Goal: Task Accomplishment & Management: Manage account settings

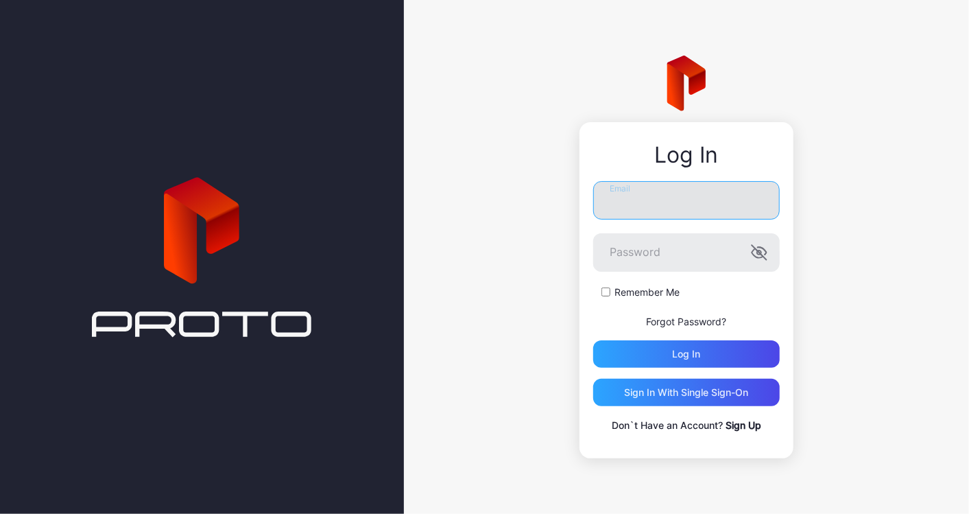
type input "**********"
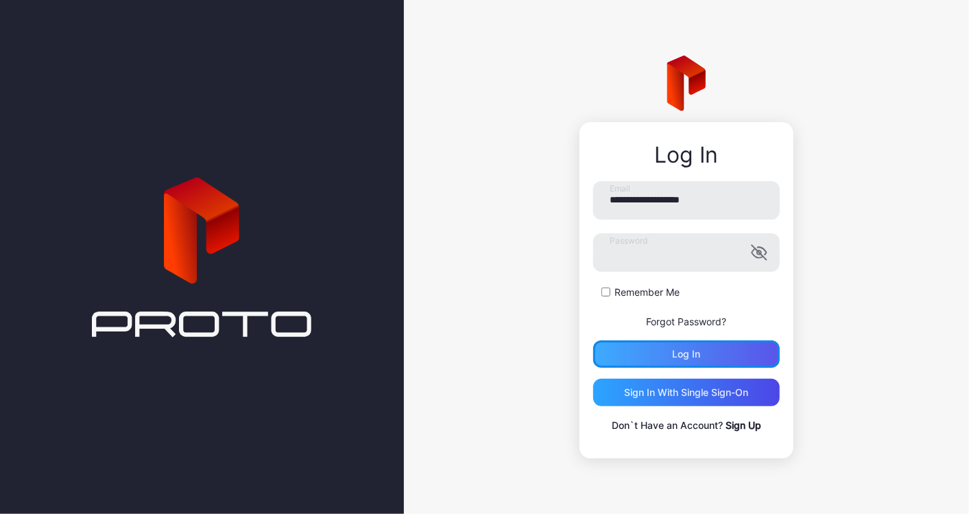
click at [665, 358] on div "Log in" at bounding box center [686, 353] width 187 height 27
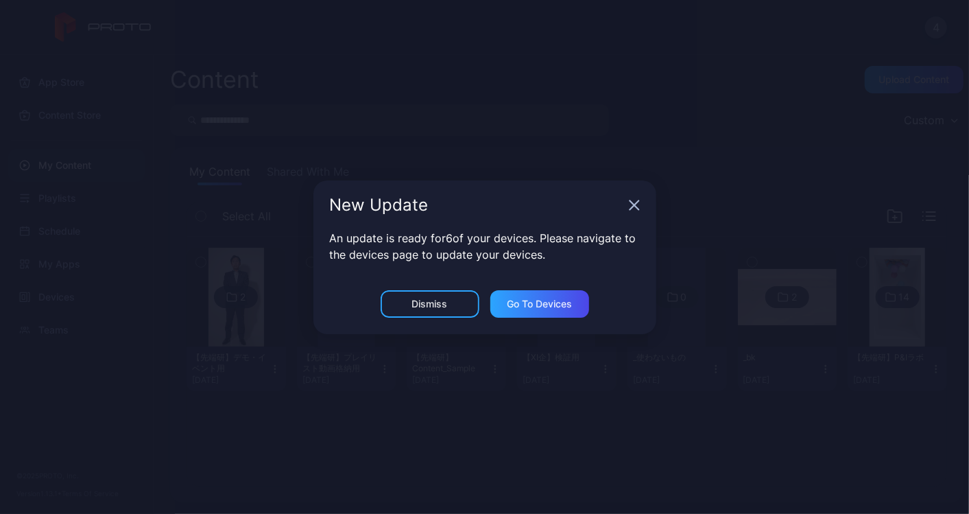
click at [636, 209] on icon "button" at bounding box center [634, 205] width 11 height 11
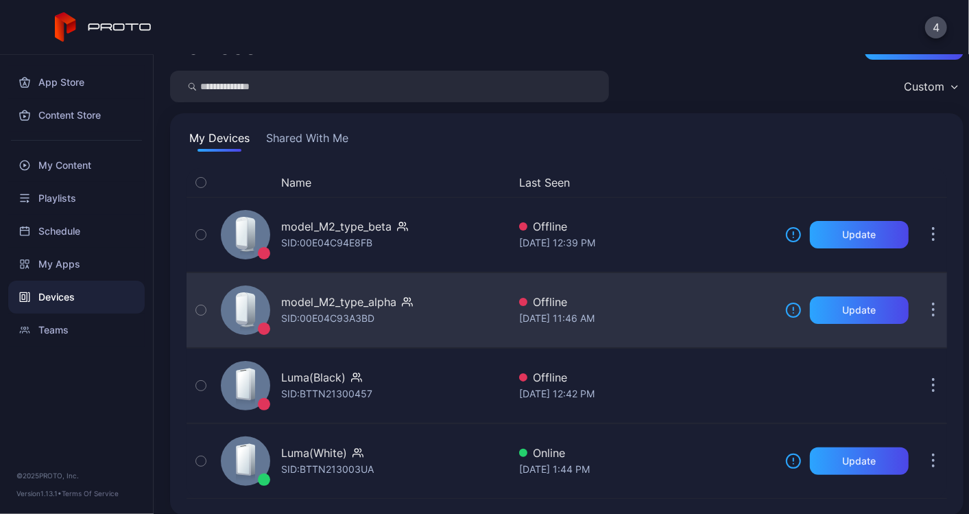
scroll to position [44, 0]
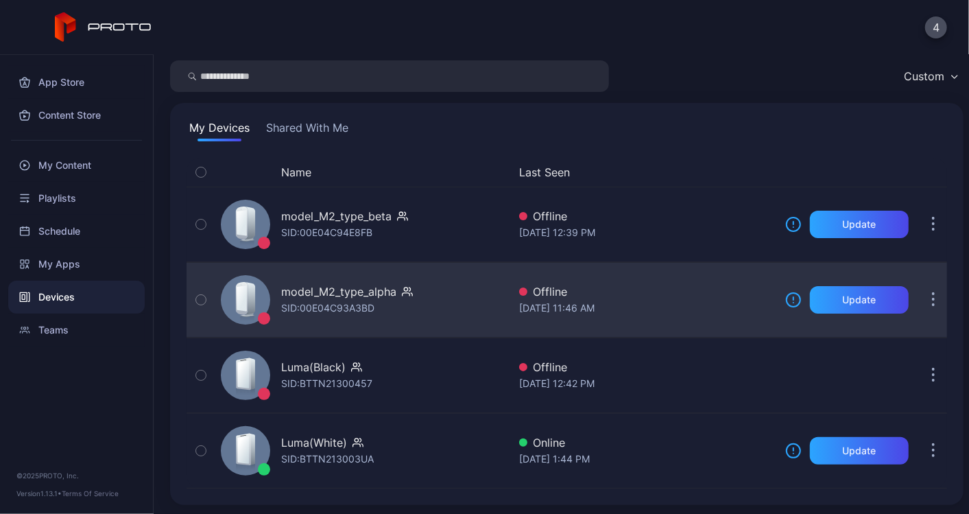
click at [933, 293] on icon "button" at bounding box center [934, 294] width 2 height 2
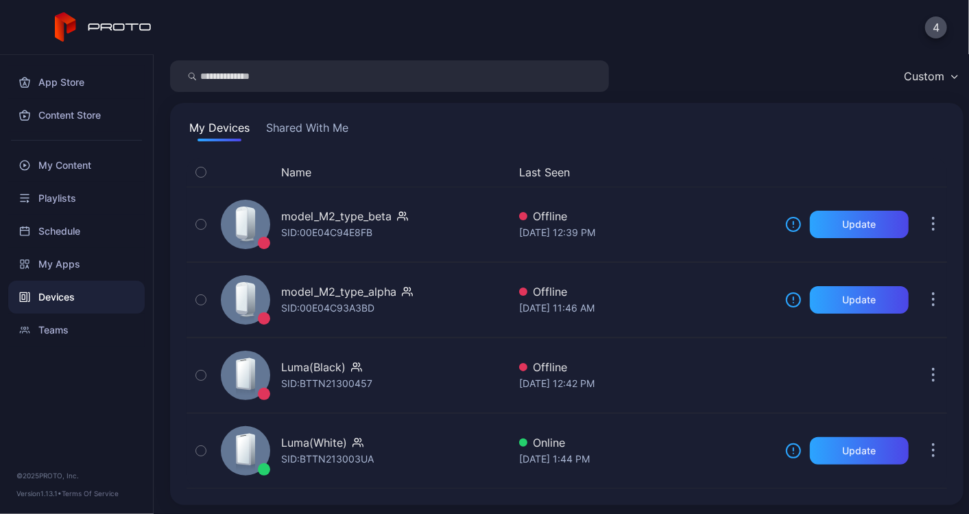
click at [750, 109] on div "My Devices Shared With Me Name Last Seen model_M2_type_beta SID: 00E04C94E8FB O…" at bounding box center [566, 304] width 793 height 402
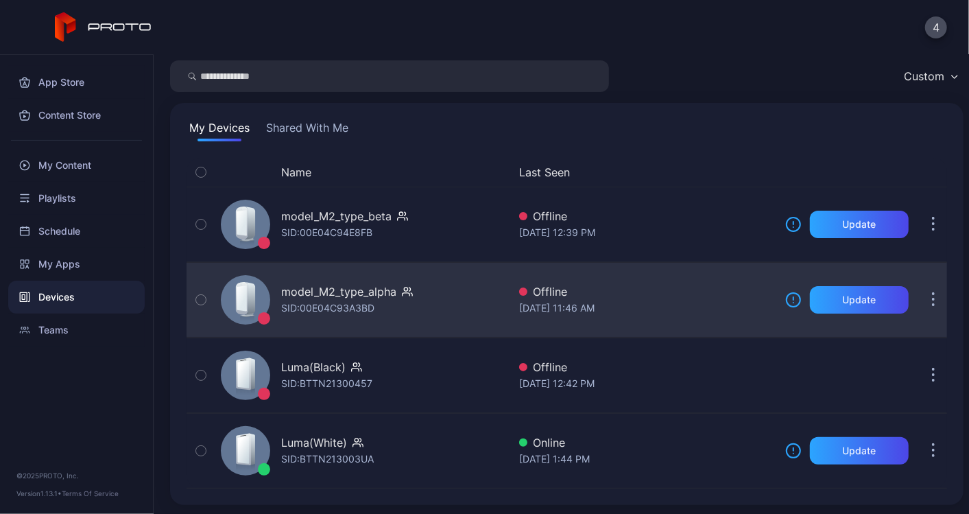
click at [400, 291] on div "model_M2_type_alpha" at bounding box center [347, 291] width 132 height 16
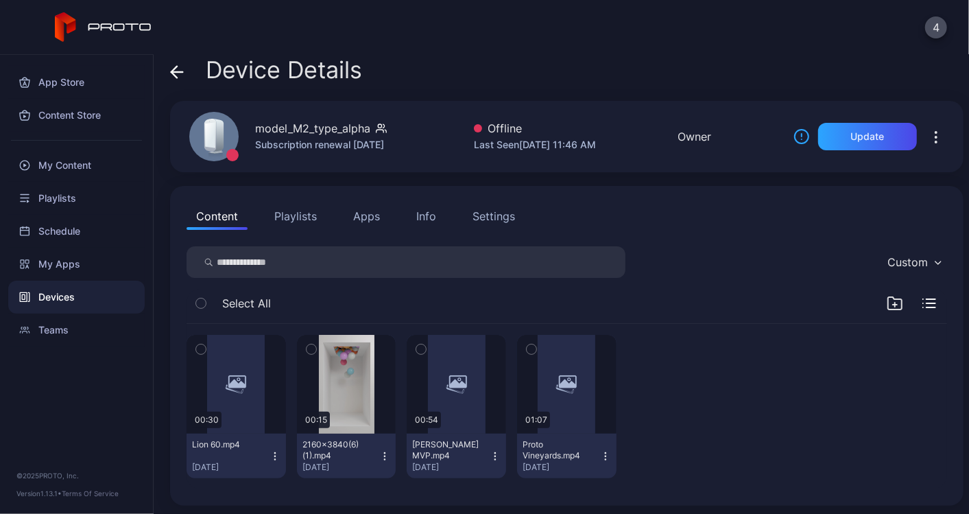
scroll to position [12, 0]
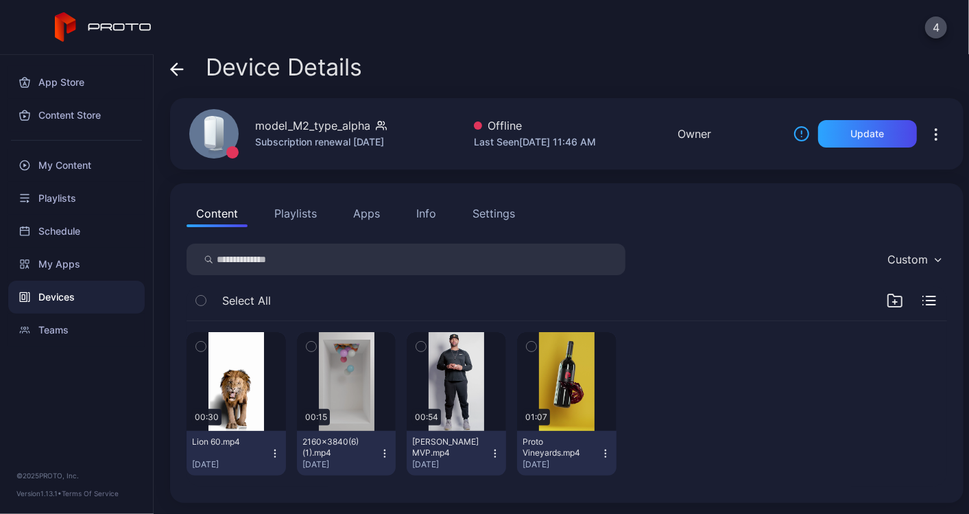
click at [296, 217] on button "Playlists" at bounding box center [296, 213] width 62 height 27
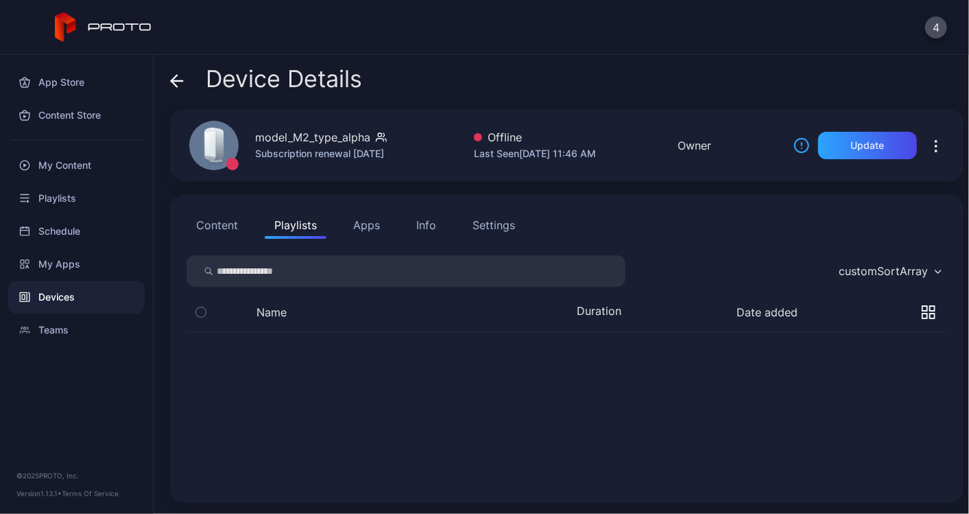
scroll to position [0, 0]
click at [230, 227] on button "Content" at bounding box center [217, 224] width 61 height 27
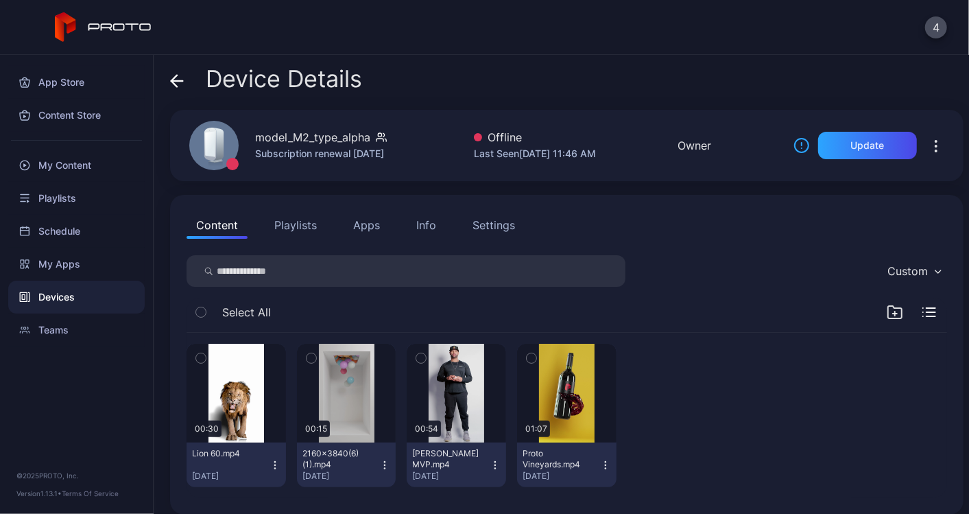
click at [184, 75] on div "Device Details" at bounding box center [266, 82] width 192 height 33
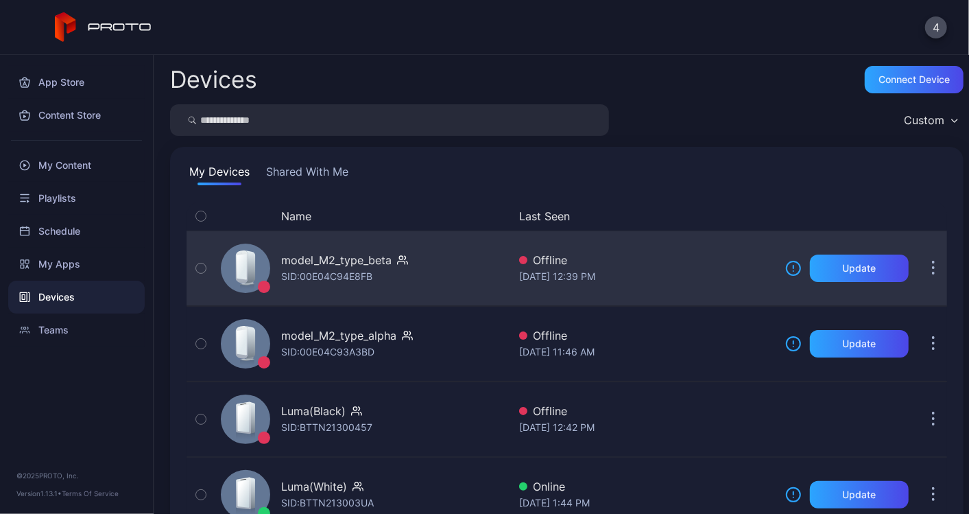
scroll to position [44, 0]
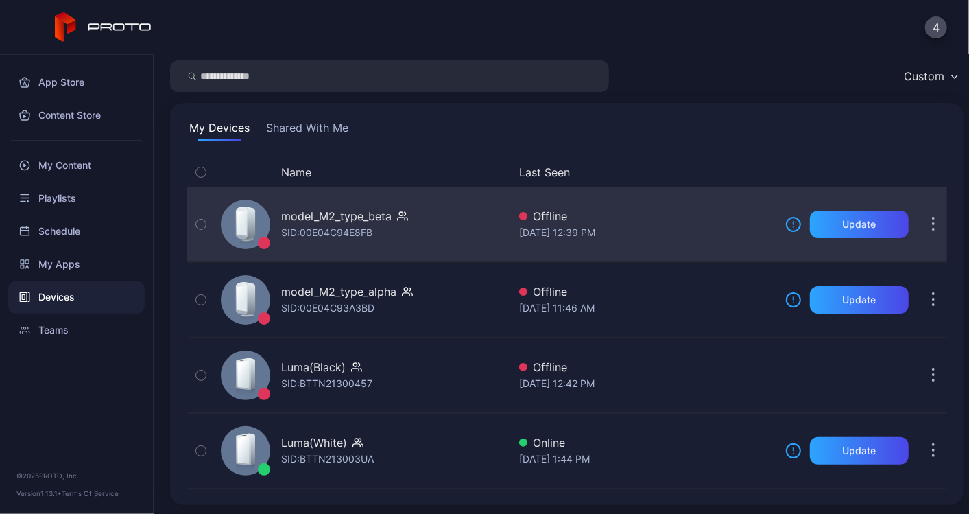
click at [344, 232] on div "SID: 00E04C94E8FB" at bounding box center [326, 232] width 91 height 16
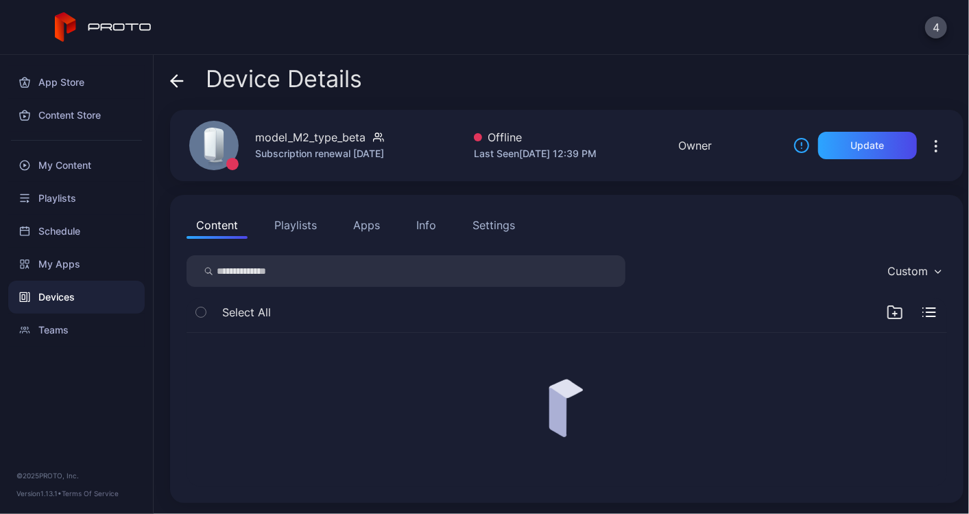
click at [187, 91] on div "Device Details" at bounding box center [266, 82] width 192 height 33
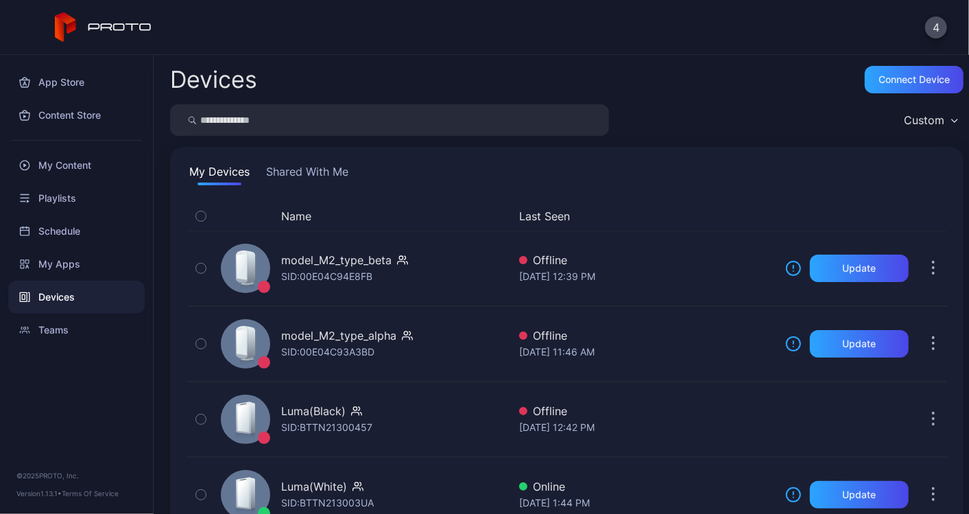
scroll to position [44, 0]
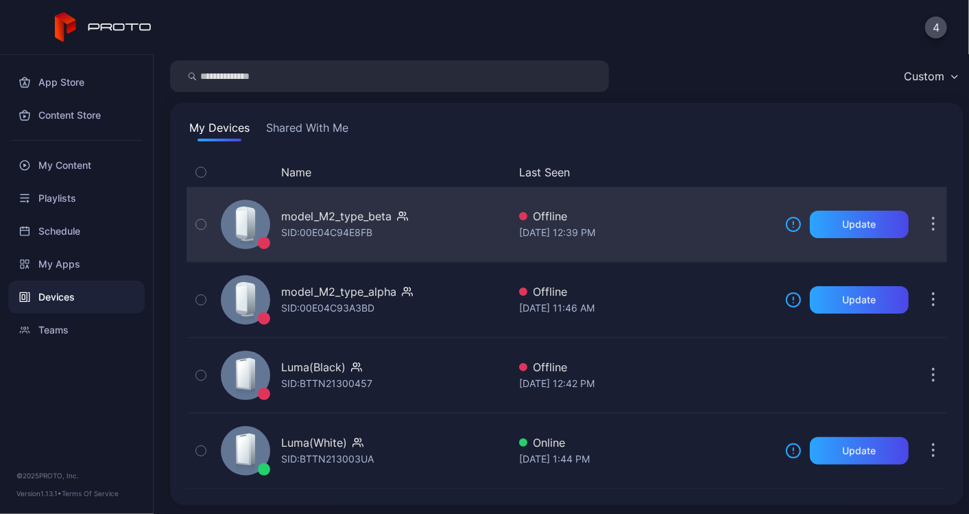
click at [366, 228] on div "SID: 00E04C94E8FB" at bounding box center [326, 232] width 91 height 16
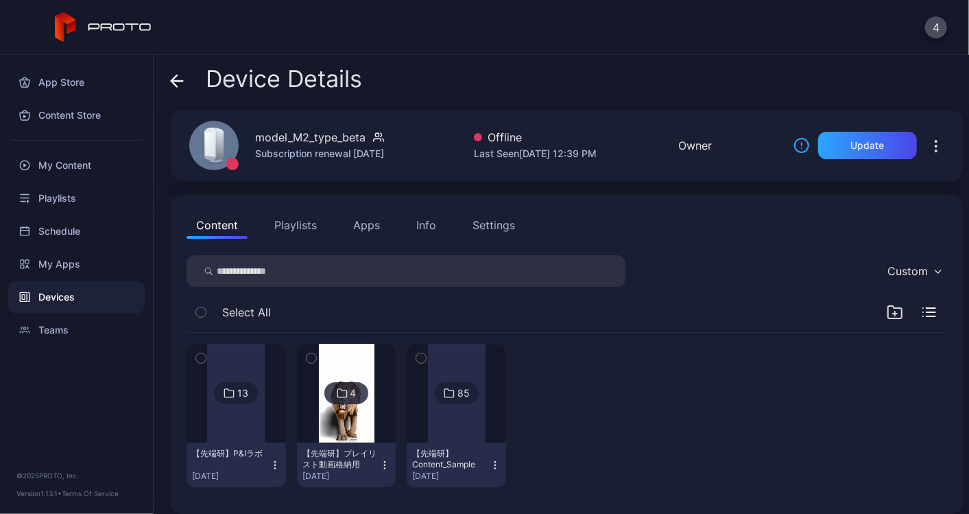
scroll to position [12, 0]
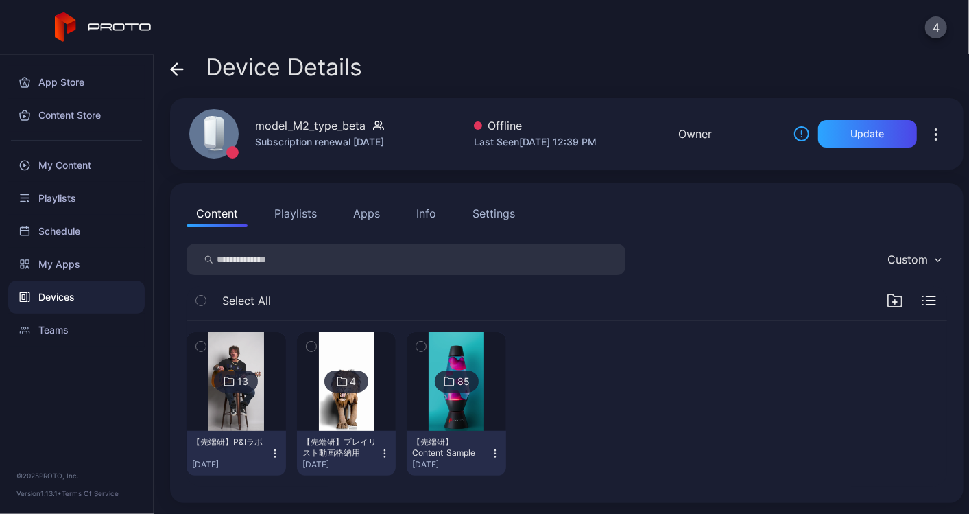
click at [289, 219] on button "Playlists" at bounding box center [296, 213] width 62 height 27
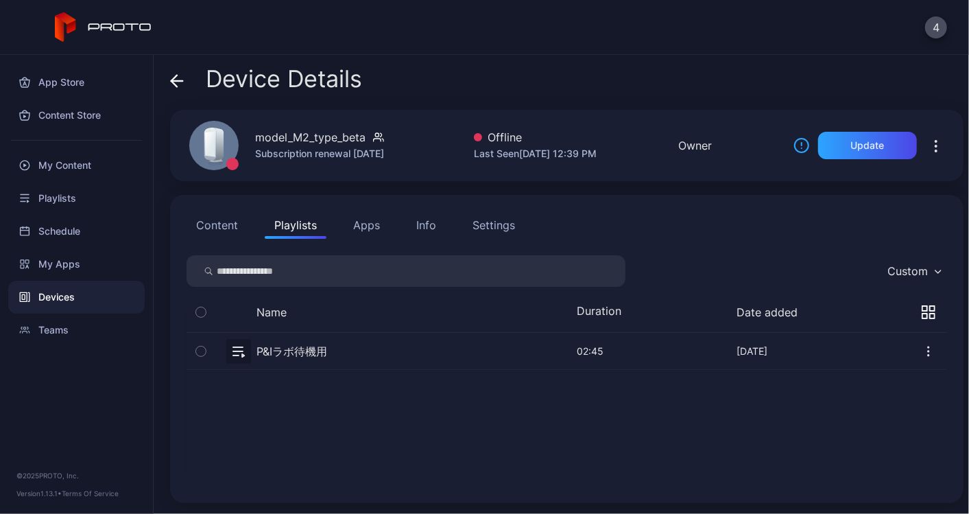
click at [368, 224] on button "Apps" at bounding box center [367, 224] width 46 height 27
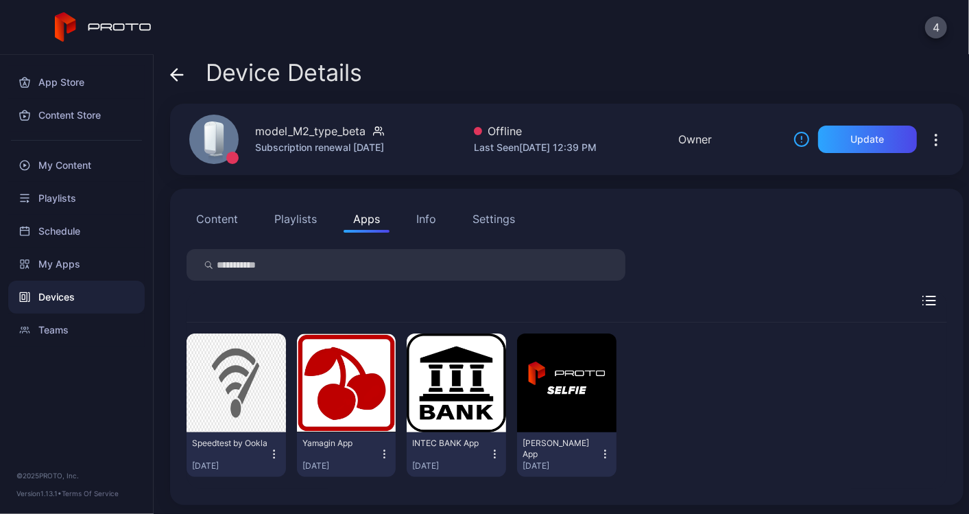
scroll to position [8, 0]
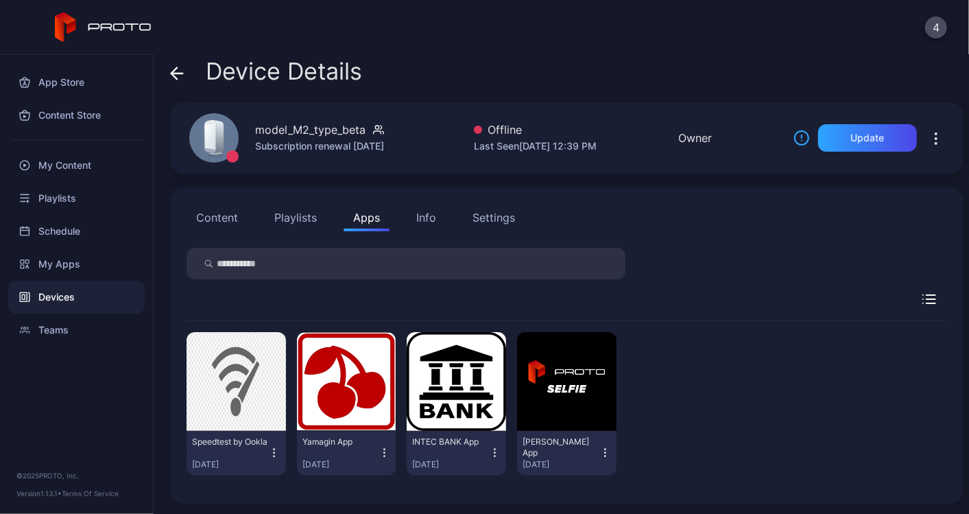
click at [222, 213] on button "Content" at bounding box center [217, 217] width 61 height 27
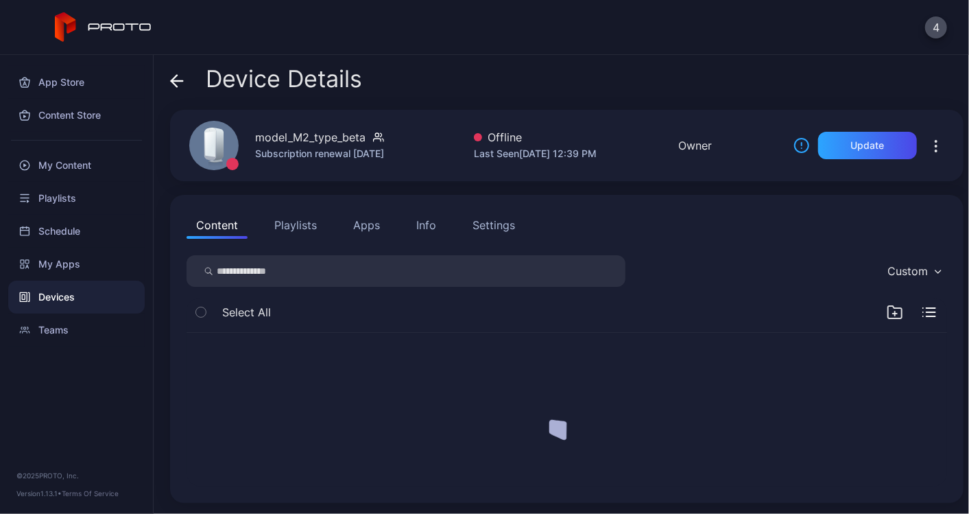
scroll to position [0, 0]
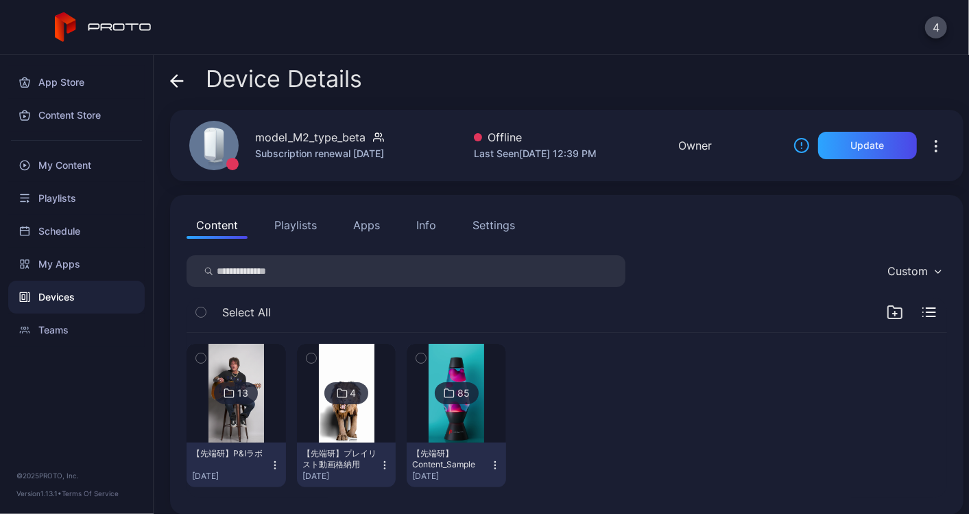
click at [928, 143] on icon "button" at bounding box center [936, 146] width 16 height 16
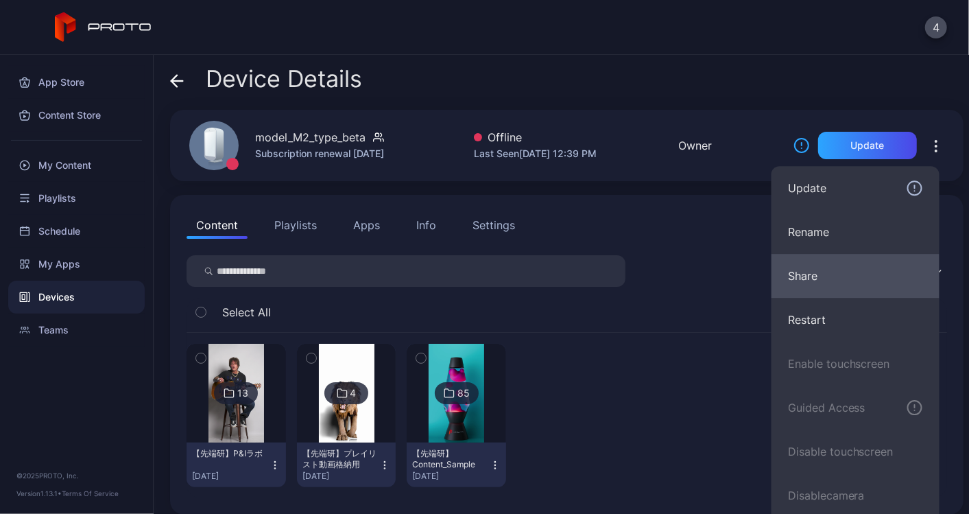
click at [815, 267] on button "Share" at bounding box center [856, 276] width 168 height 44
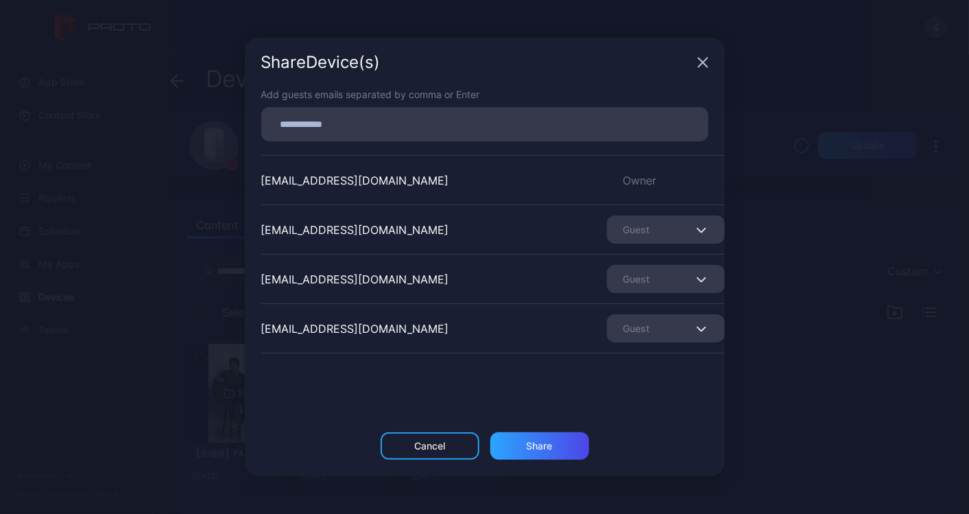
click at [339, 123] on input at bounding box center [485, 124] width 431 height 18
paste input
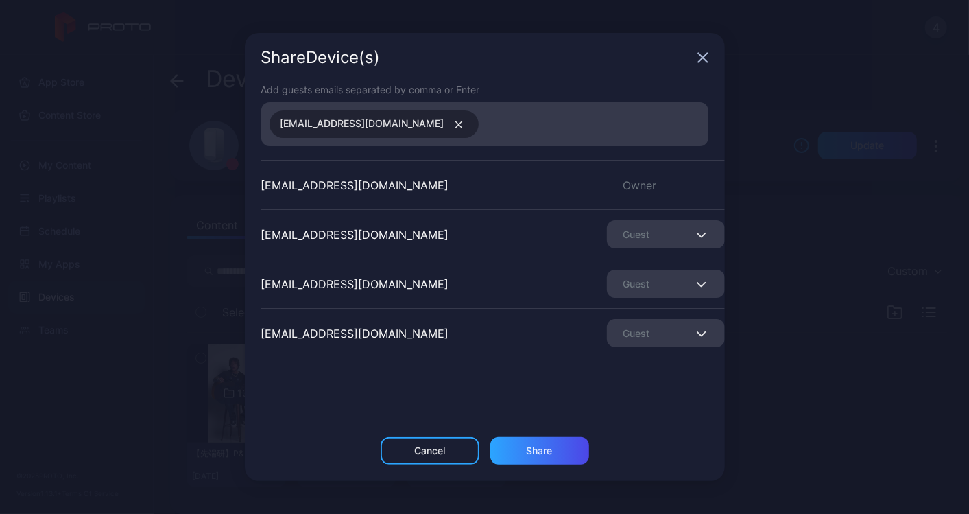
scroll to position [139, 0]
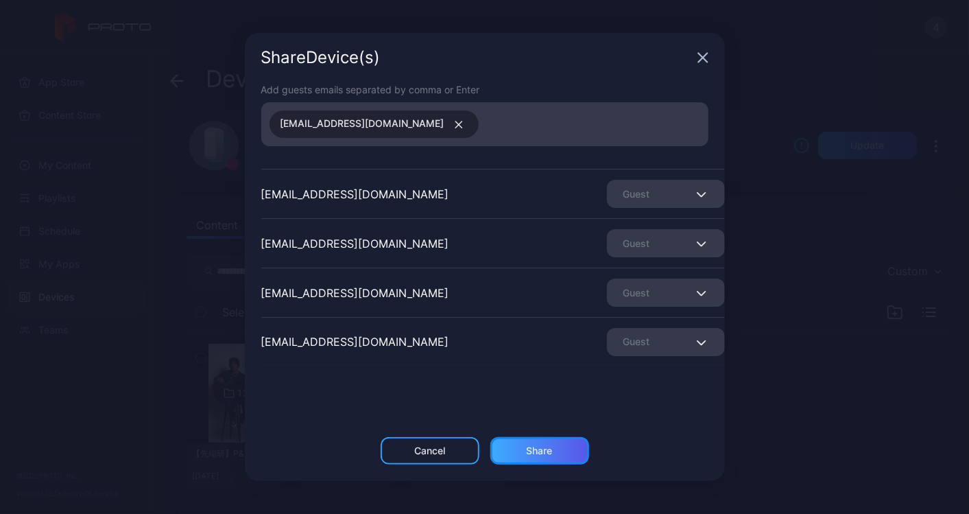
click at [528, 446] on div "Share" at bounding box center [540, 450] width 26 height 11
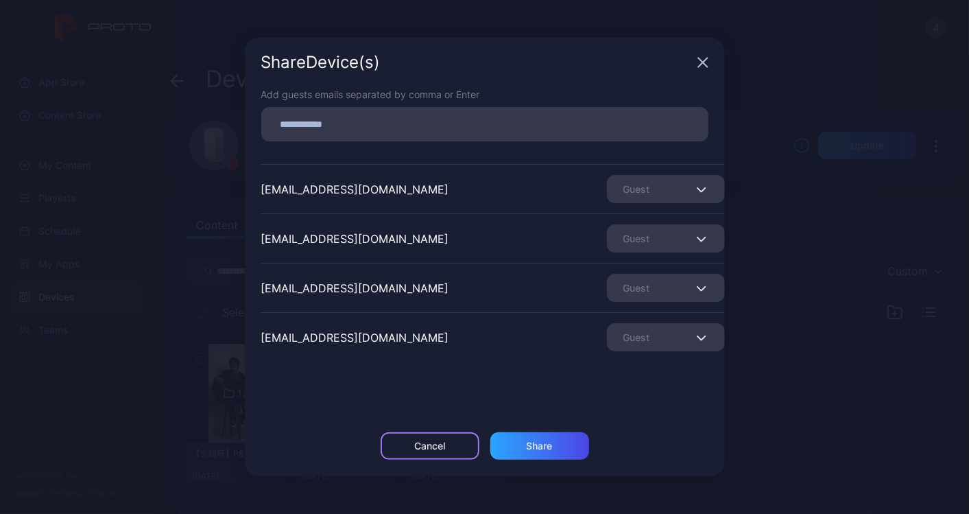
click at [442, 448] on div "Cancel" at bounding box center [429, 445] width 31 height 11
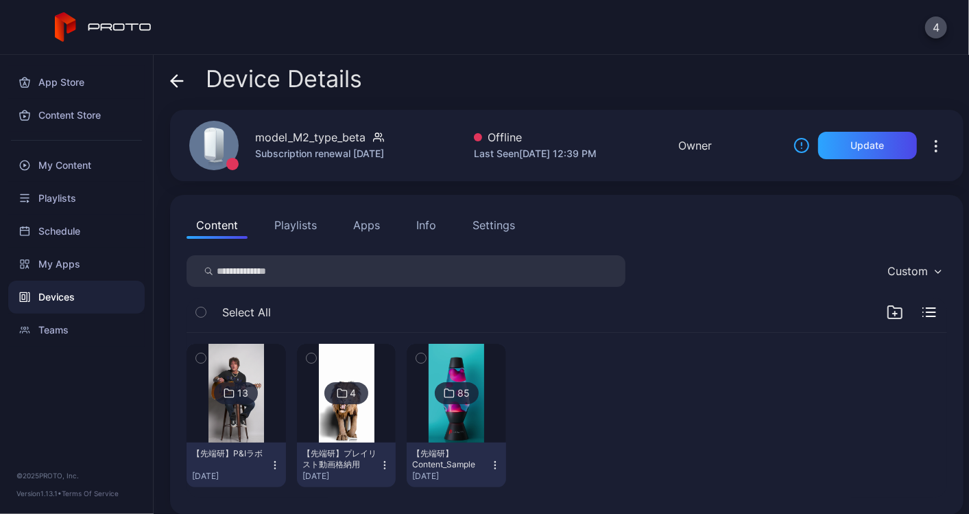
click at [298, 215] on button "Playlists" at bounding box center [296, 224] width 62 height 27
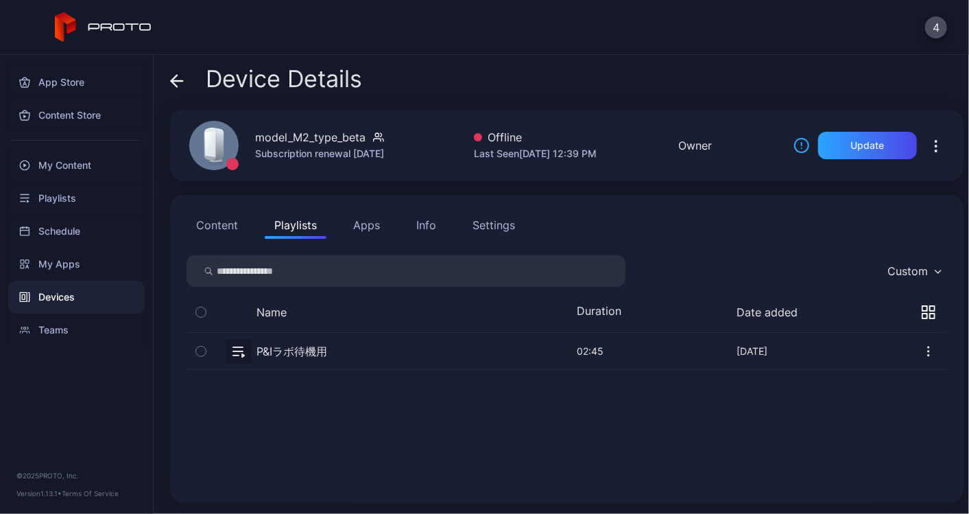
click at [928, 139] on icon "button" at bounding box center [936, 146] width 16 height 16
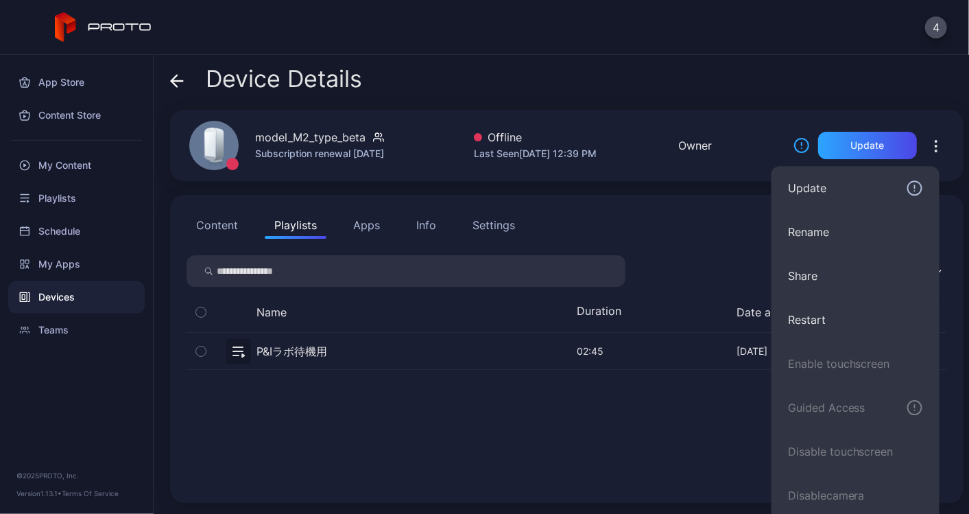
drag, startPoint x: 407, startPoint y: 423, endPoint x: 405, endPoint y: 407, distance: 16.5
click at [407, 422] on div "P&Iラボ待機用 [DATE] 02:45 May 22, 2025" at bounding box center [567, 410] width 761 height 154
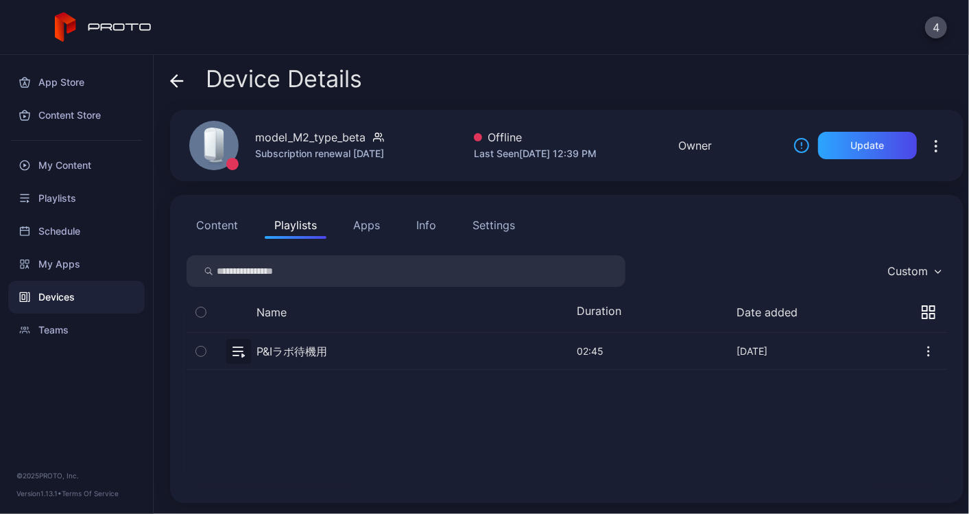
click at [935, 141] on icon "button" at bounding box center [935, 141] width 1 height 1
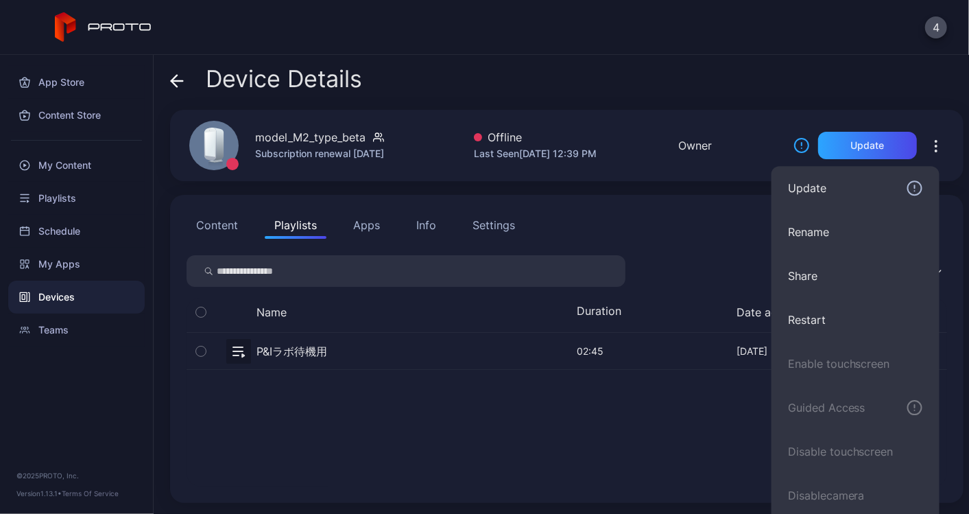
click at [502, 420] on div "P&Iラボ待機用 [DATE] 02:45 May 22, 2025" at bounding box center [567, 410] width 761 height 154
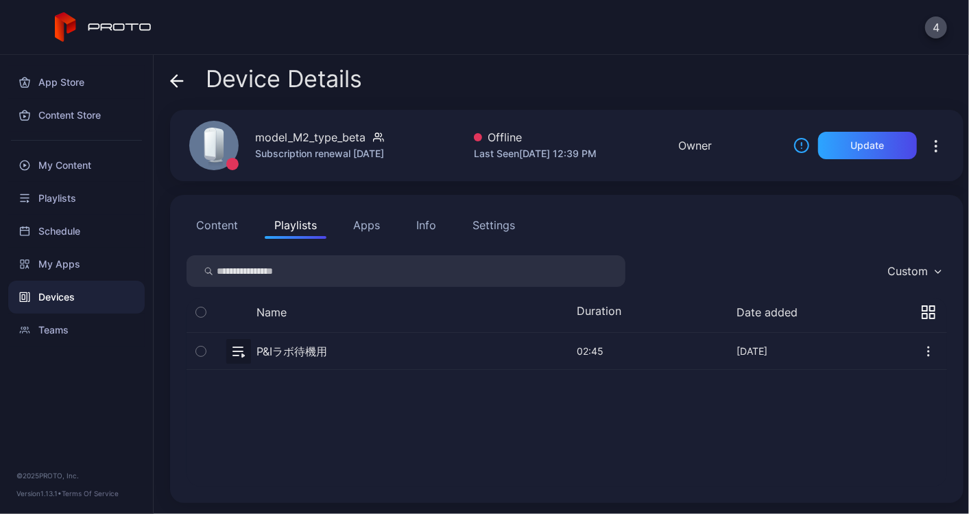
click at [174, 72] on span at bounding box center [177, 79] width 14 height 26
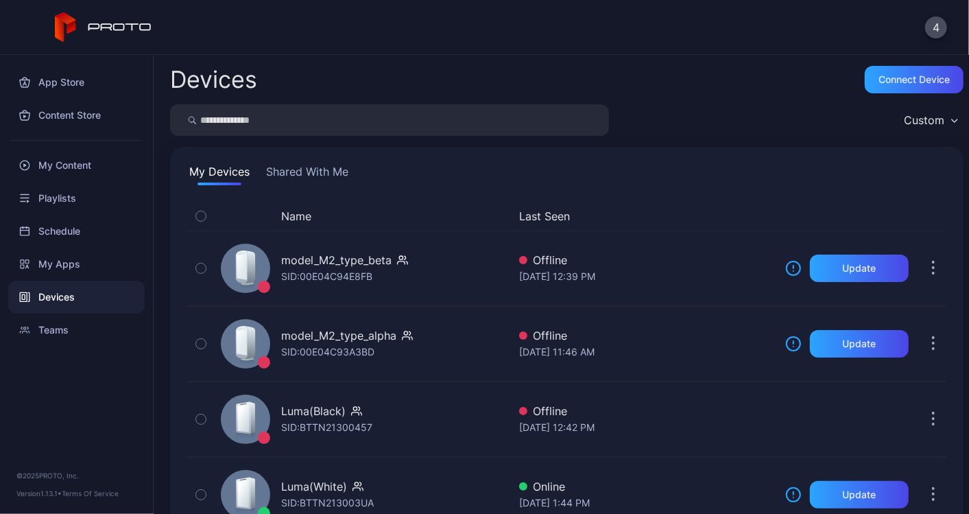
scroll to position [44, 0]
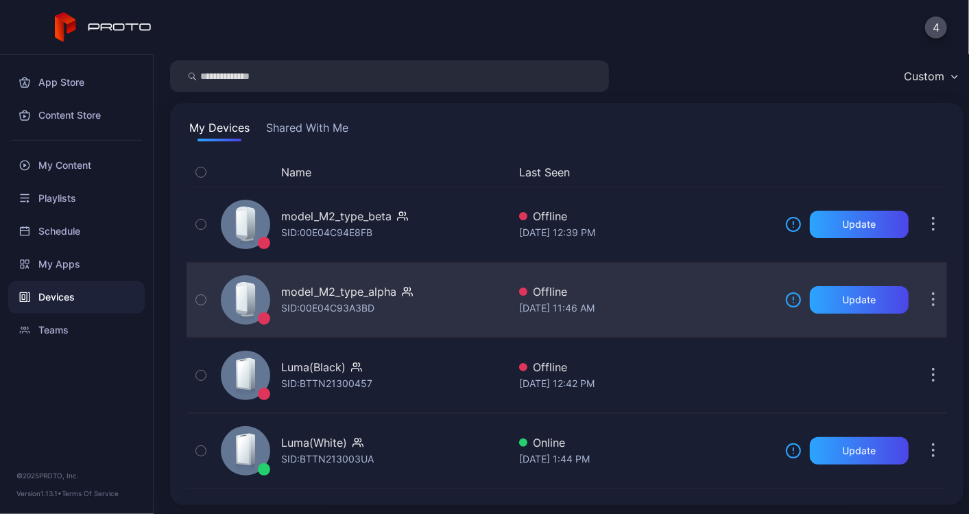
click at [932, 295] on icon "button" at bounding box center [933, 300] width 3 height 16
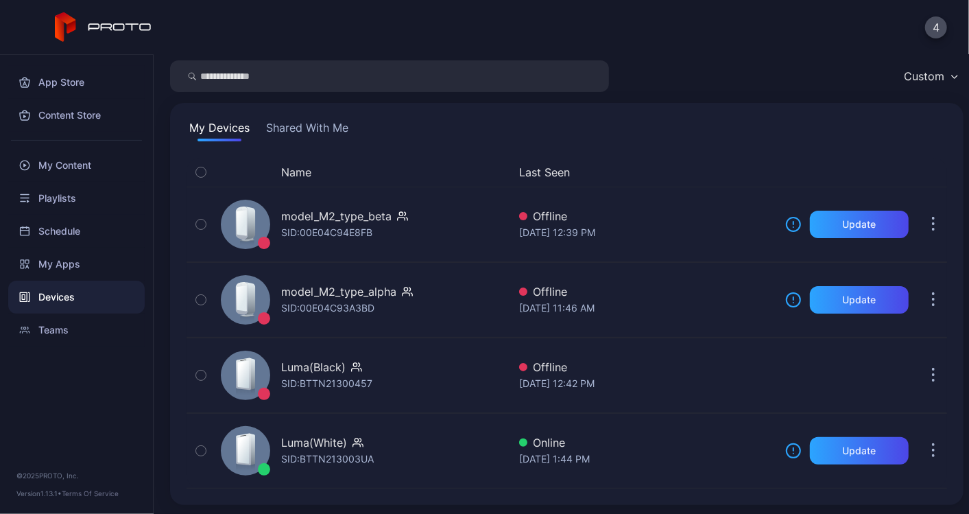
click at [560, 129] on div "My Devices Shared With Me" at bounding box center [567, 130] width 761 height 22
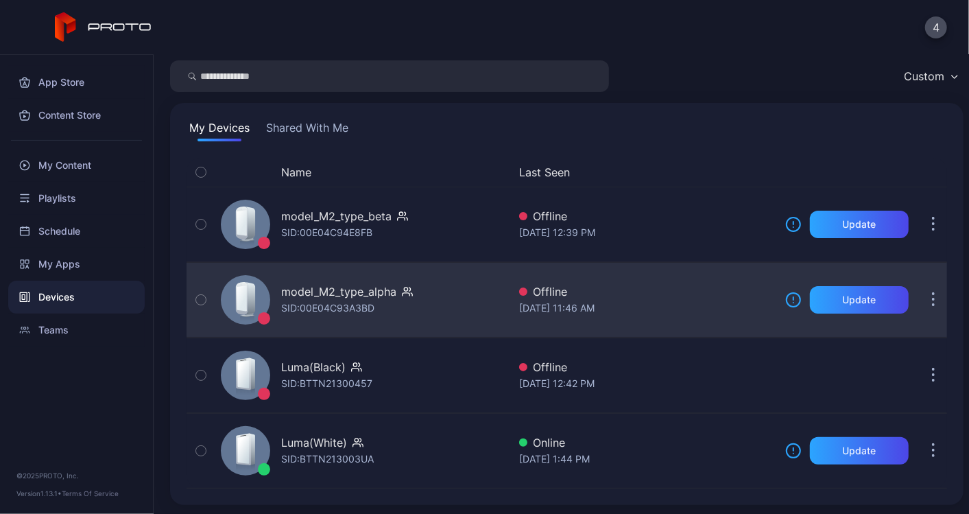
click at [922, 296] on button "button" at bounding box center [933, 299] width 27 height 27
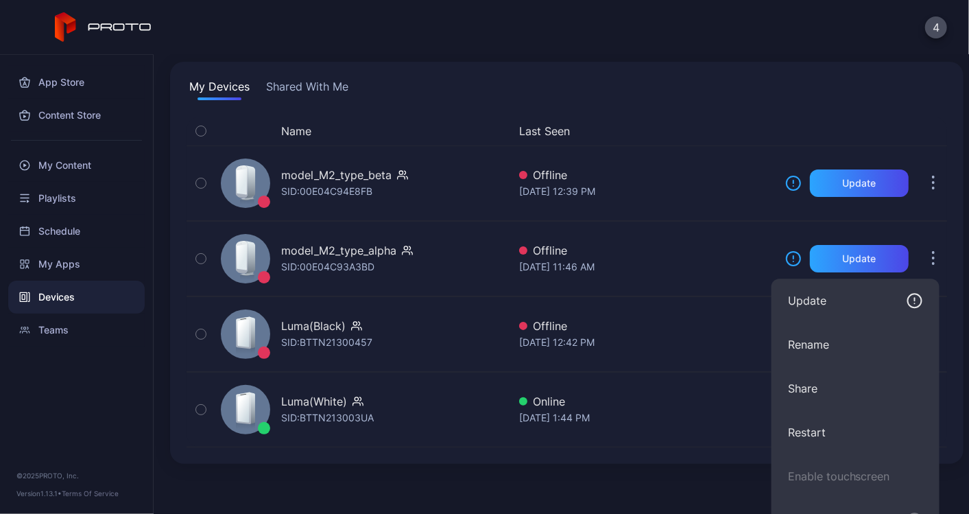
scroll to position [120, 0]
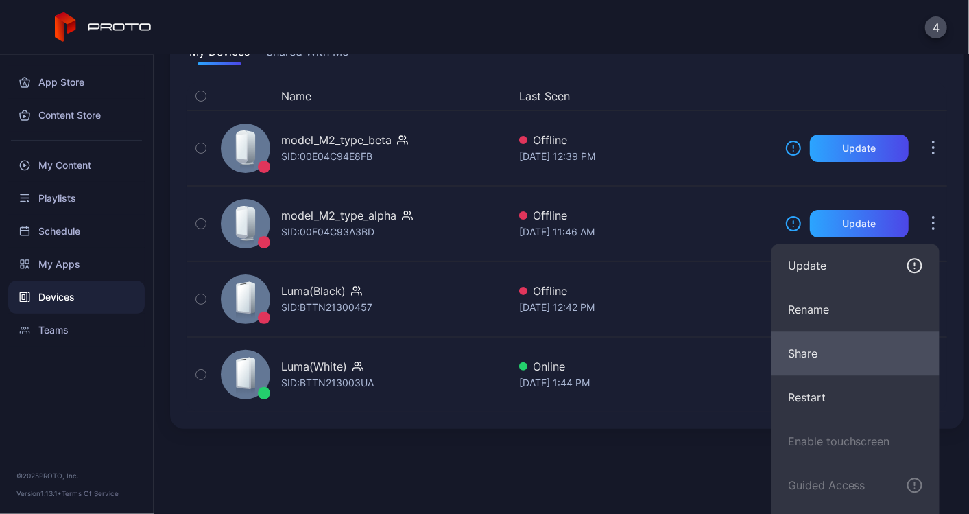
click at [818, 360] on button "Share" at bounding box center [856, 353] width 168 height 44
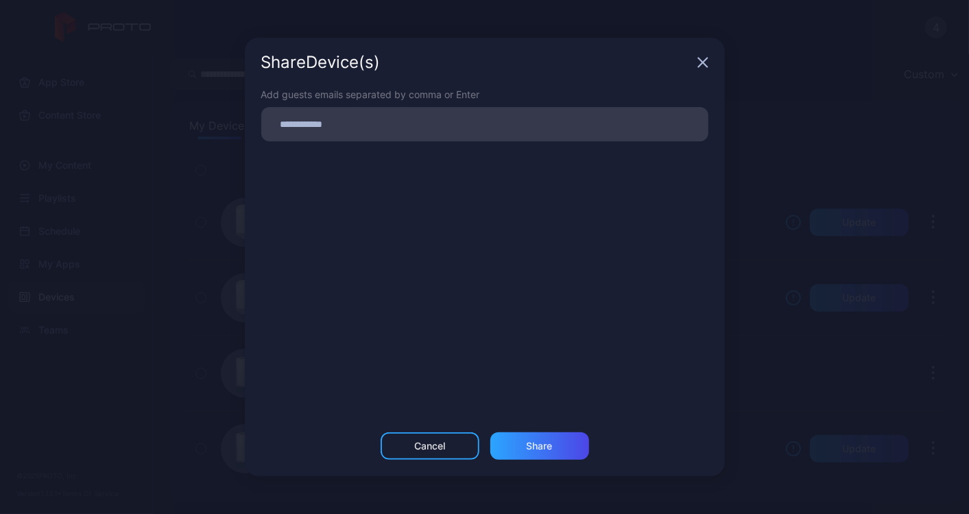
scroll to position [45, 0]
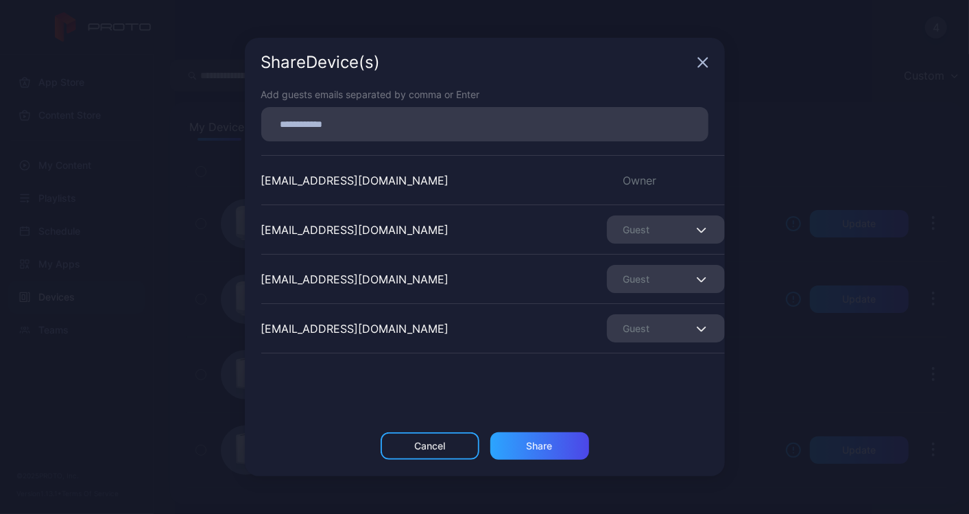
click at [399, 132] on input at bounding box center [485, 124] width 431 height 18
paste input
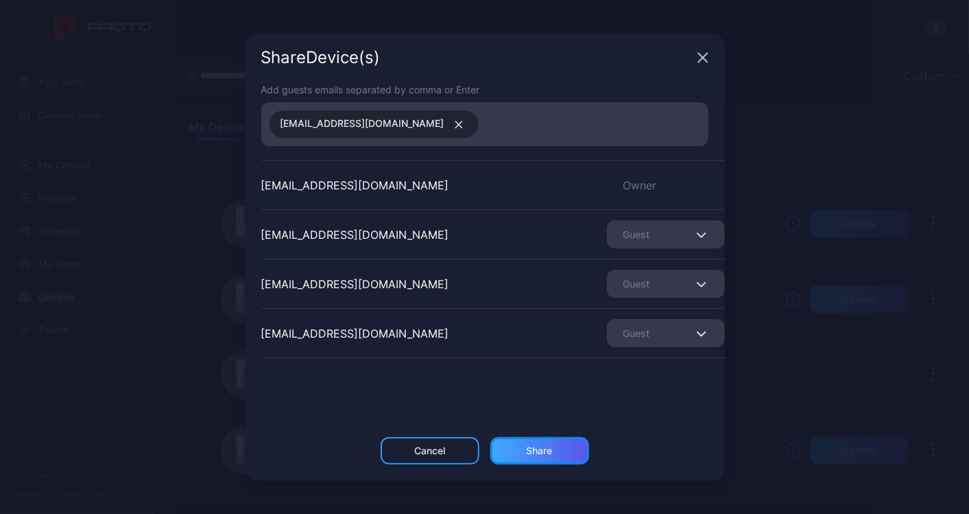
click at [552, 445] on div "Share" at bounding box center [540, 450] width 26 height 11
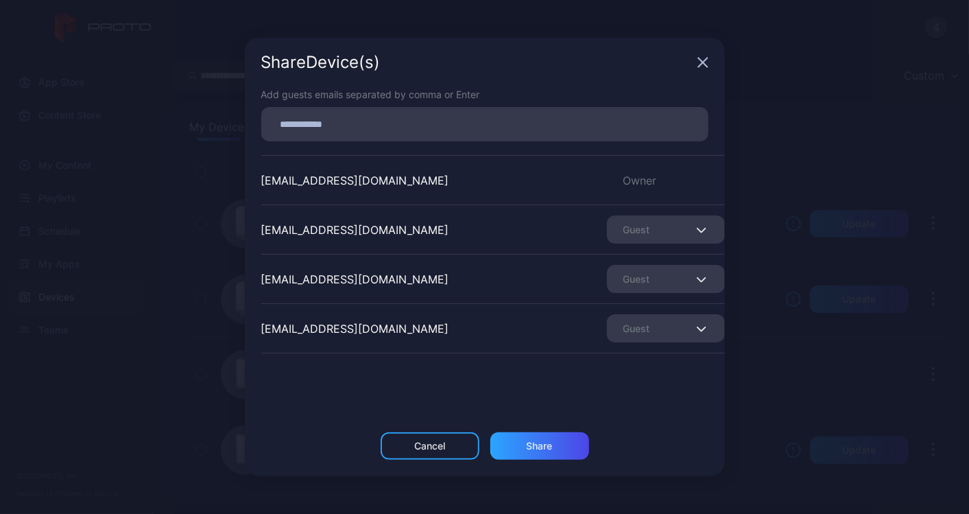
click at [701, 60] on icon "button" at bounding box center [702, 62] width 9 height 9
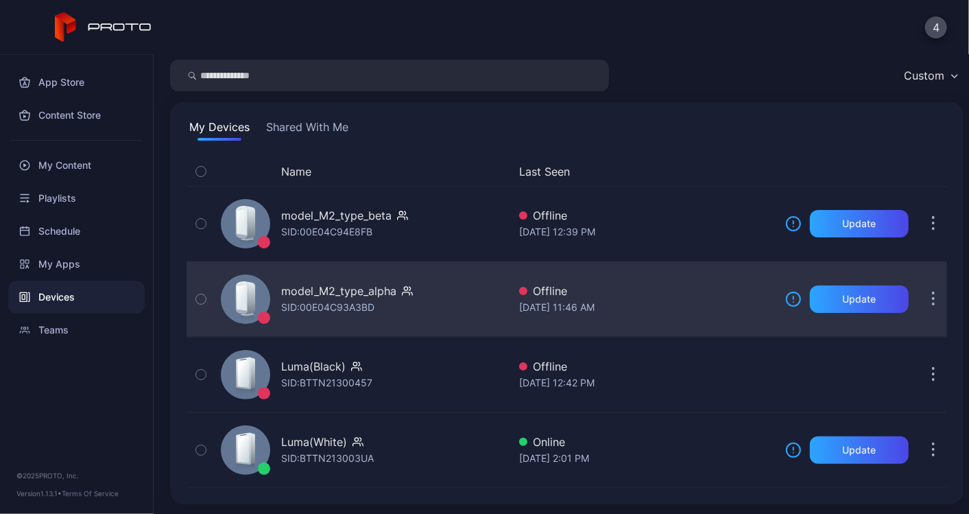
click at [353, 293] on div "model_M2_type_alpha" at bounding box center [338, 291] width 115 height 16
